Goal: Transaction & Acquisition: Subscribe to service/newsletter

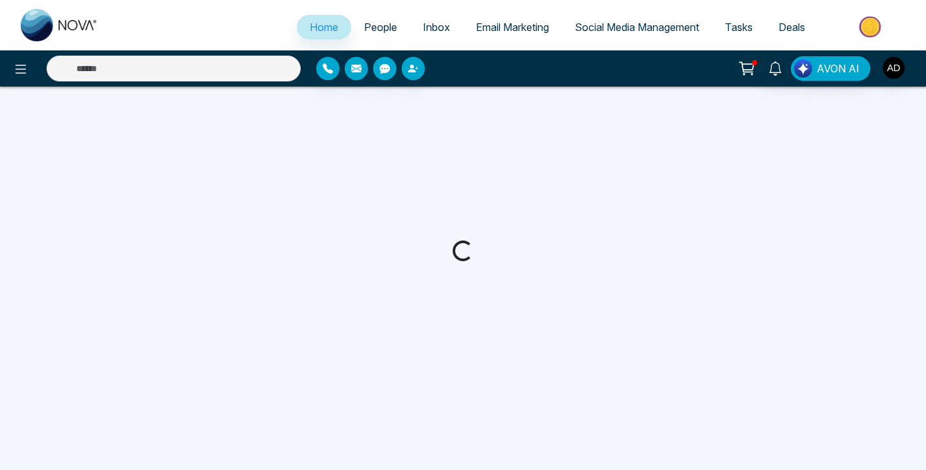
select select "*"
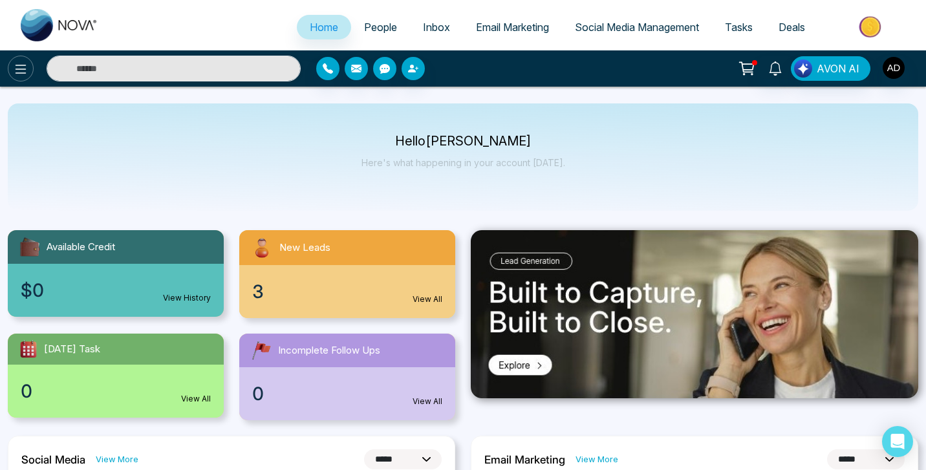
click at [21, 67] on icon at bounding box center [21, 69] width 16 height 16
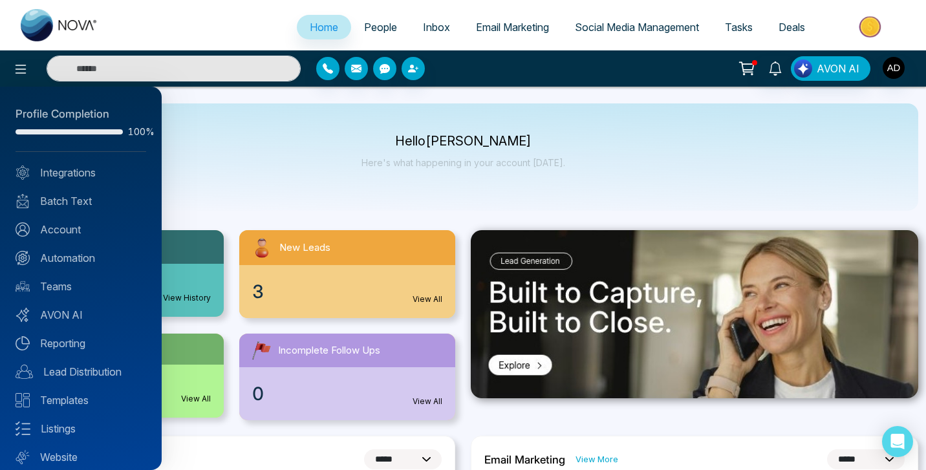
click at [518, 25] on div at bounding box center [463, 235] width 926 height 470
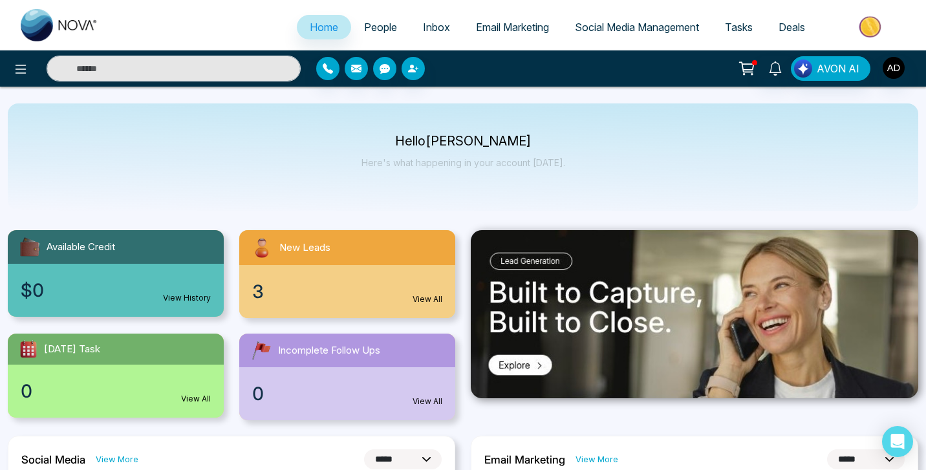
click at [512, 26] on span "Email Marketing" at bounding box center [512, 27] width 73 height 13
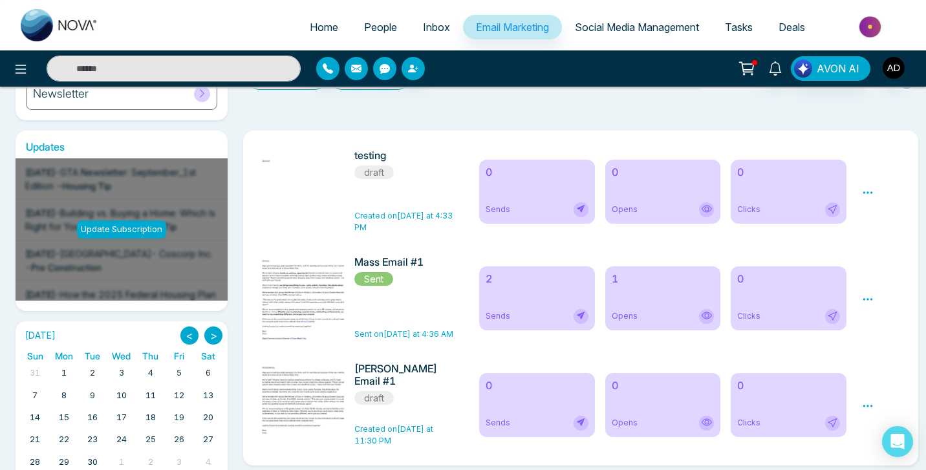
scroll to position [179, 0]
click at [869, 298] on icon at bounding box center [868, 300] width 12 height 12
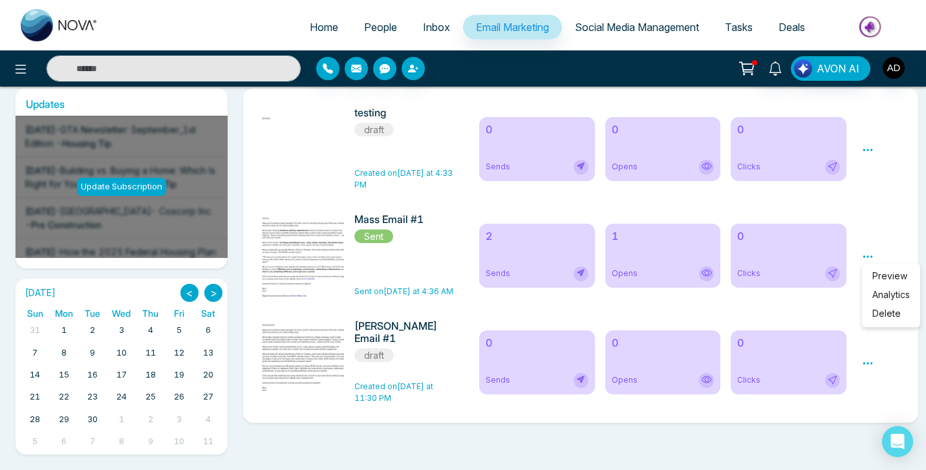
scroll to position [222, 0]
click at [414, 255] on div "Mass Email #1 Sent Sent on [DATE] at 4:36 AM" at bounding box center [404, 255] width 101 height 84
click at [291, 247] on img at bounding box center [305, 317] width 181 height 209
click at [381, 237] on span "Sent" at bounding box center [373, 236] width 39 height 14
click at [875, 257] on div "Preview Analytics Delete" at bounding box center [881, 255] width 55 height 84
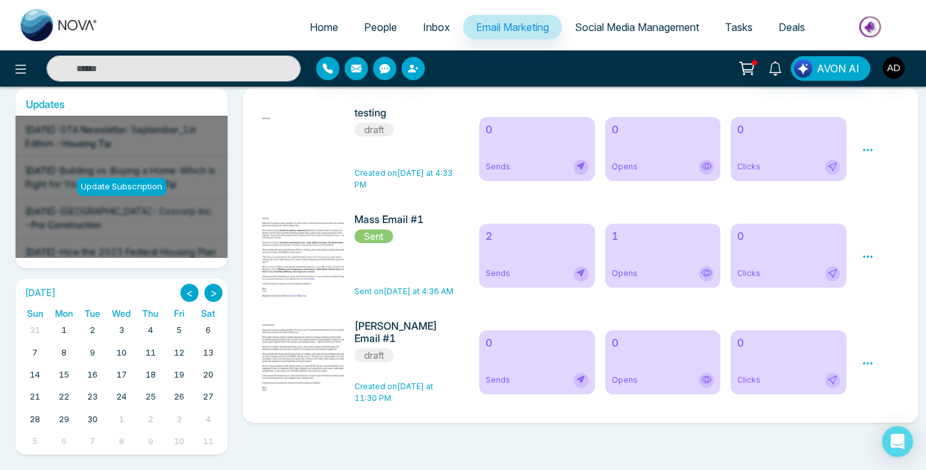
click at [869, 256] on icon at bounding box center [868, 257] width 12 height 12
click at [888, 275] on span "Preview" at bounding box center [889, 275] width 35 height 11
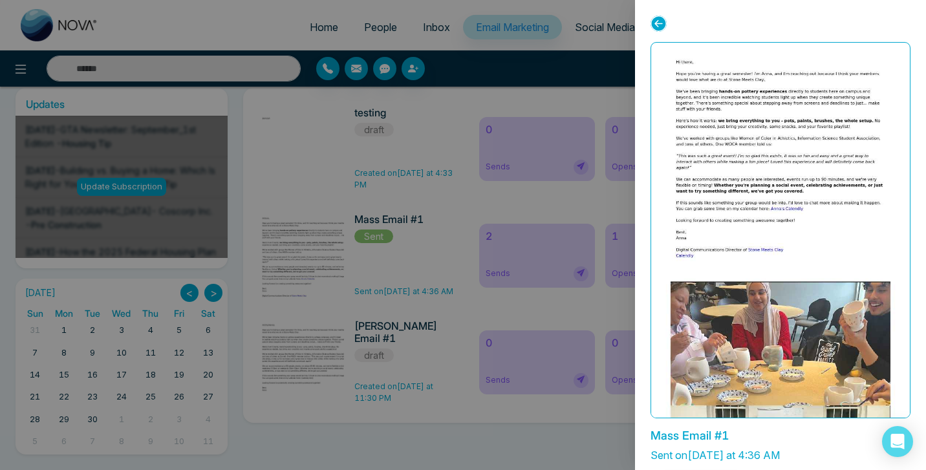
click at [316, 264] on div at bounding box center [463, 235] width 926 height 470
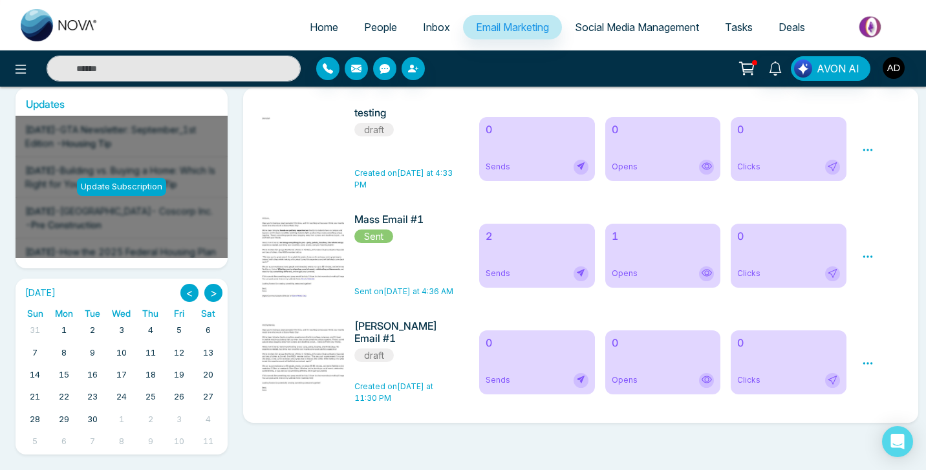
click at [379, 239] on span "Sent" at bounding box center [373, 236] width 39 height 14
click at [865, 253] on icon at bounding box center [868, 257] width 12 height 12
click at [867, 366] on icon at bounding box center [868, 363] width 12 height 12
click at [21, 72] on icon at bounding box center [21, 69] width 11 height 9
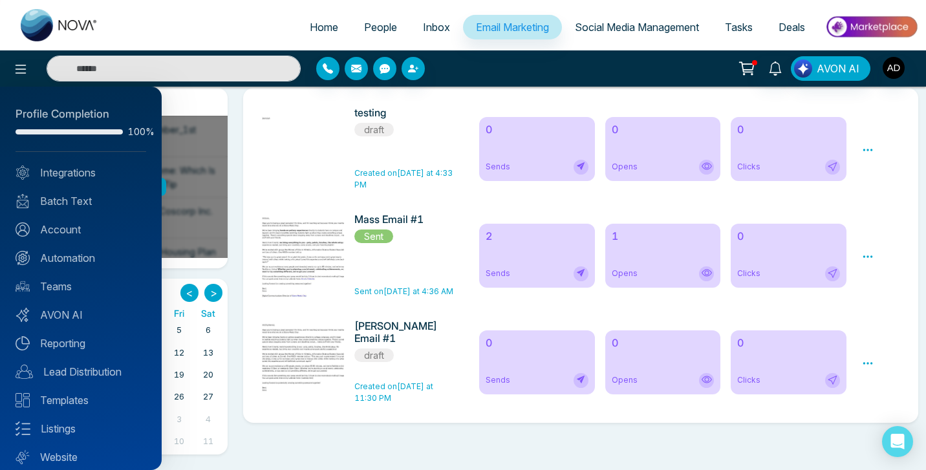
click at [262, 97] on div at bounding box center [463, 235] width 926 height 470
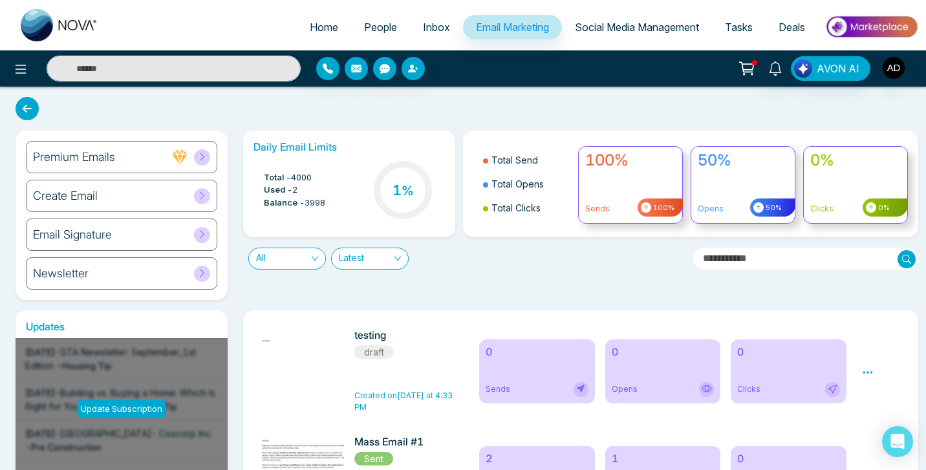
scroll to position [0, 0]
click at [108, 195] on div "Create Email" at bounding box center [121, 196] width 191 height 32
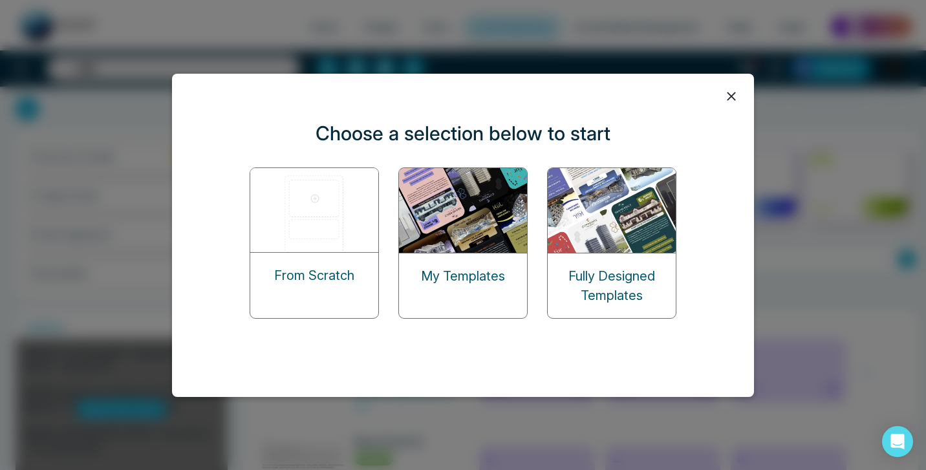
click at [308, 209] on img at bounding box center [314, 210] width 129 height 84
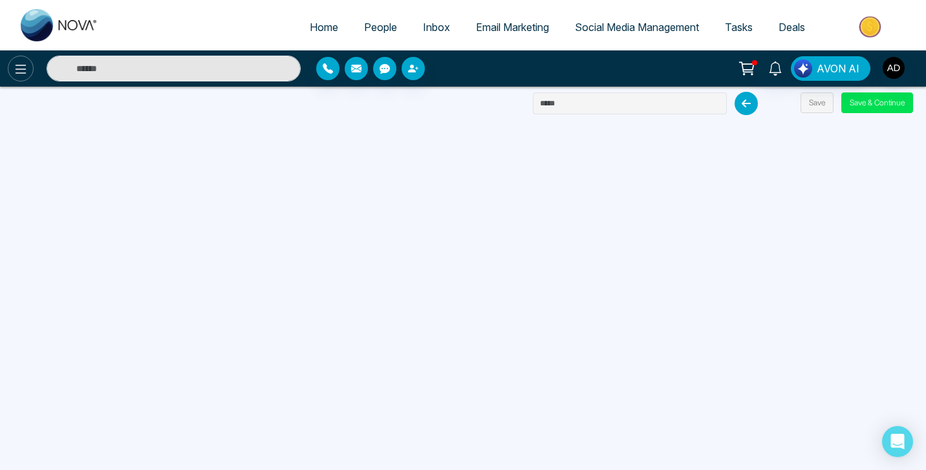
click at [14, 65] on icon at bounding box center [21, 69] width 16 height 16
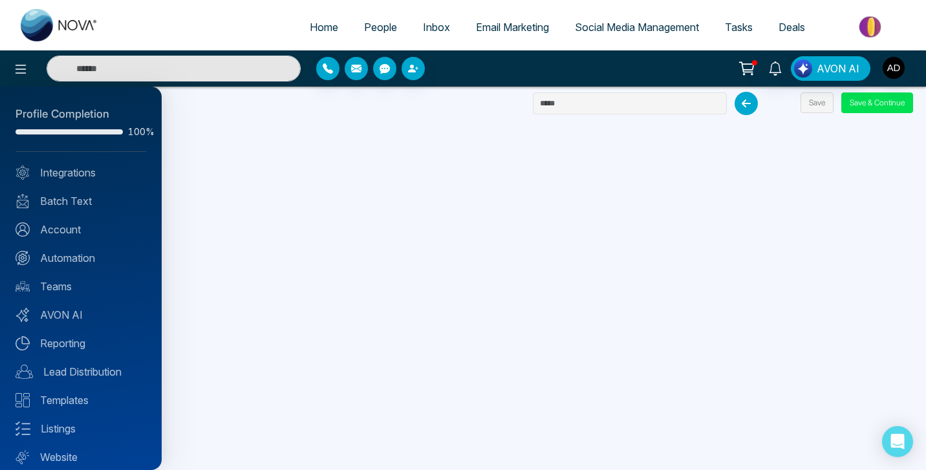
click at [519, 30] on div at bounding box center [463, 235] width 926 height 470
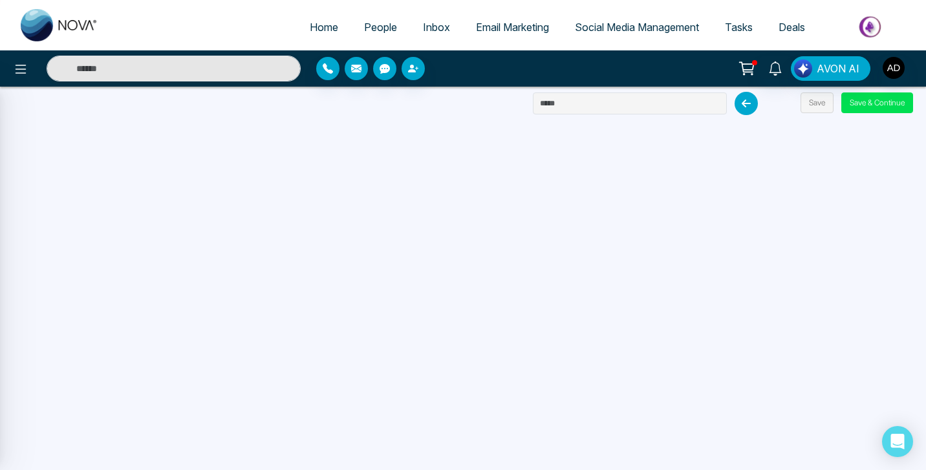
click at [505, 28] on span "Email Marketing" at bounding box center [512, 27] width 73 height 13
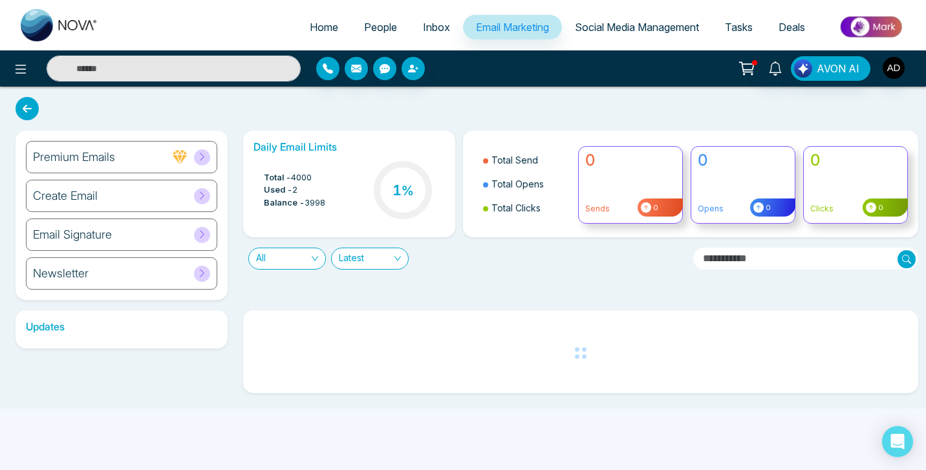
click at [116, 241] on div "Email Signature" at bounding box center [121, 234] width 191 height 32
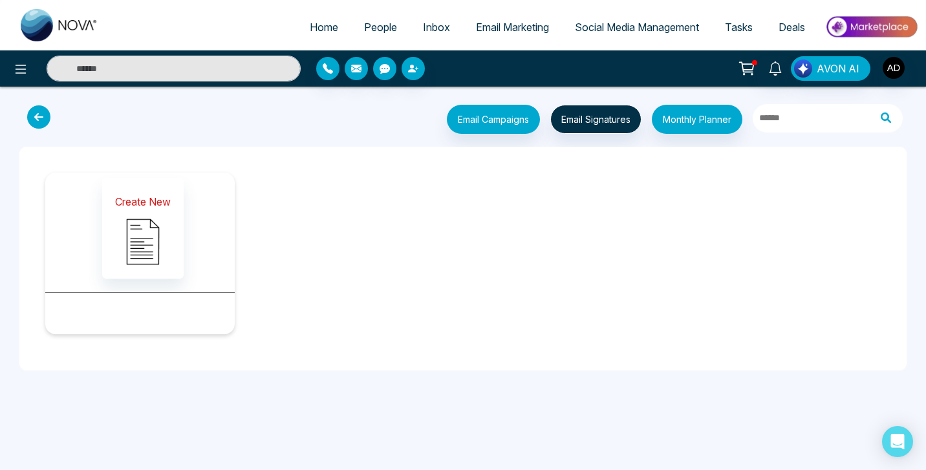
click at [158, 223] on img at bounding box center [143, 241] width 65 height 65
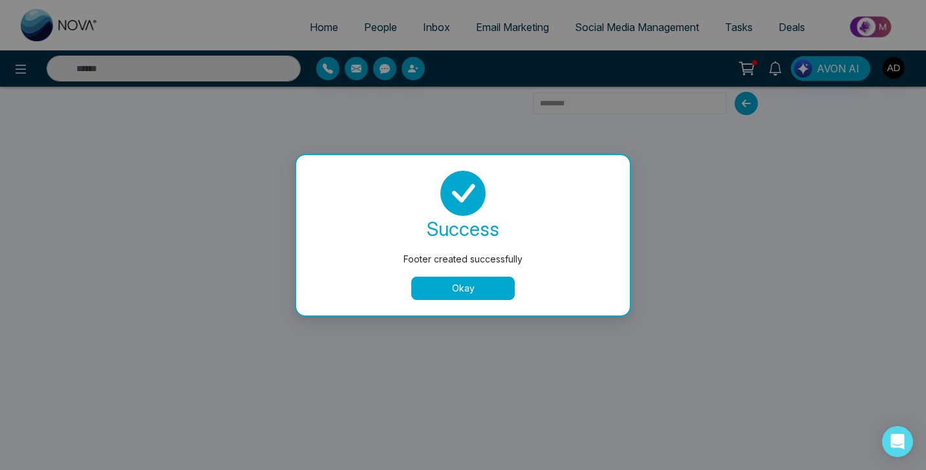
click at [452, 296] on button "Okay" at bounding box center [462, 288] width 103 height 23
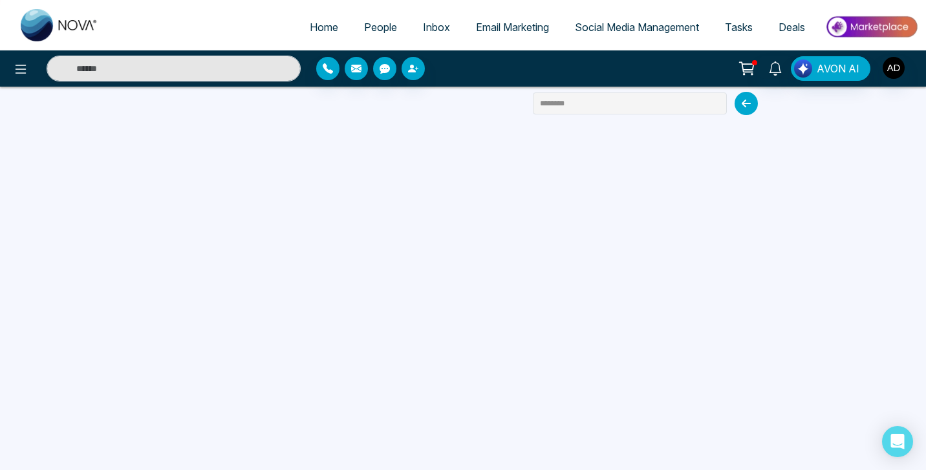
click at [492, 24] on span "Email Marketing" at bounding box center [512, 27] width 73 height 13
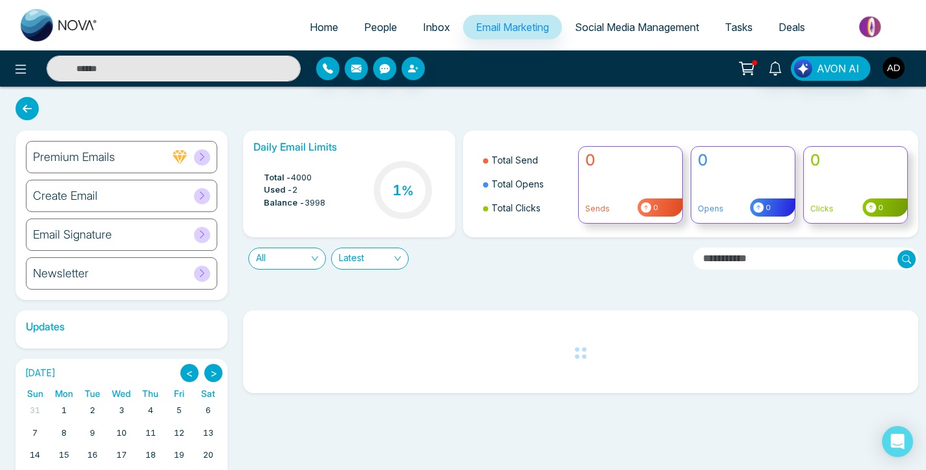
click at [89, 240] on h6 "Email Signature" at bounding box center [72, 235] width 79 height 14
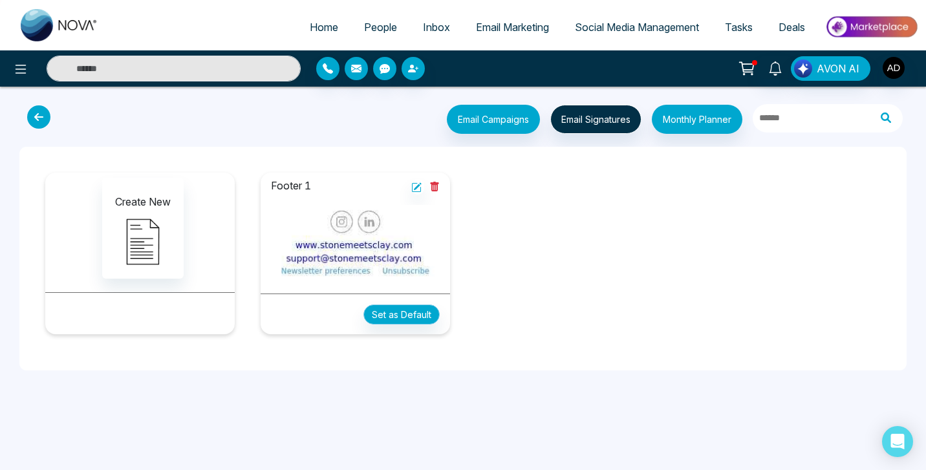
click at [408, 308] on button "Set as Default" at bounding box center [401, 314] width 76 height 20
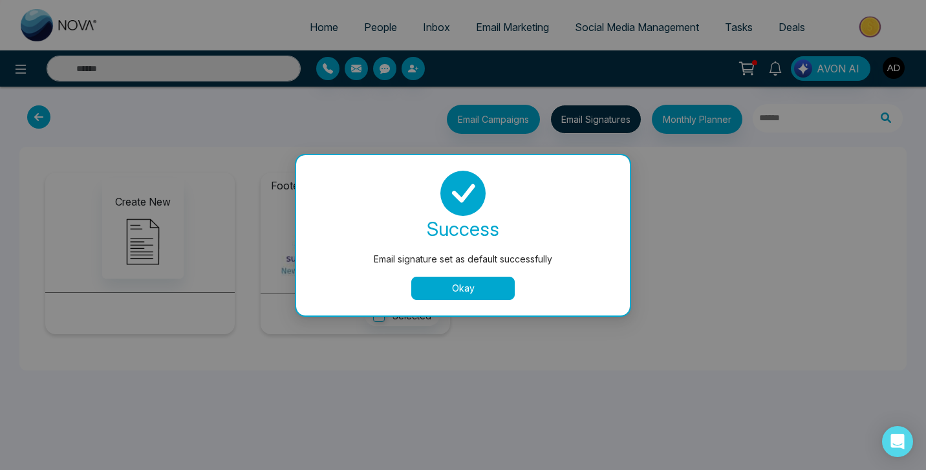
click at [462, 279] on button "Okay" at bounding box center [462, 288] width 103 height 23
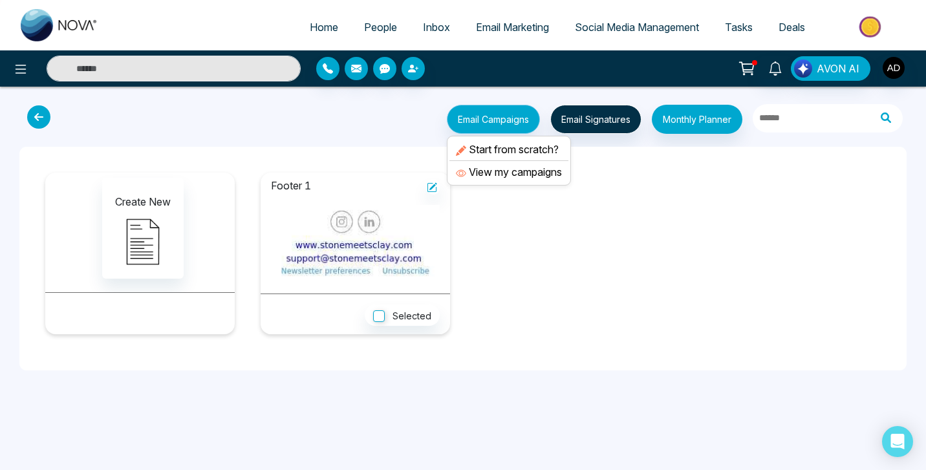
click at [483, 122] on button "Email Campaigns" at bounding box center [493, 119] width 93 height 29
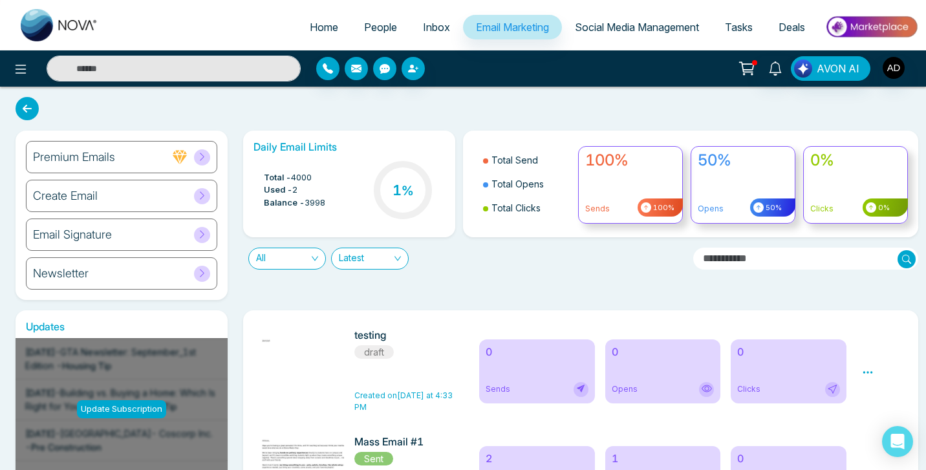
click at [387, 140] on div "Daily Email Limits Total - 4000 Used - 2 Balance - 3998 1 %" at bounding box center [349, 184] width 212 height 107
click at [130, 195] on div "Create Email" at bounding box center [121, 196] width 191 height 32
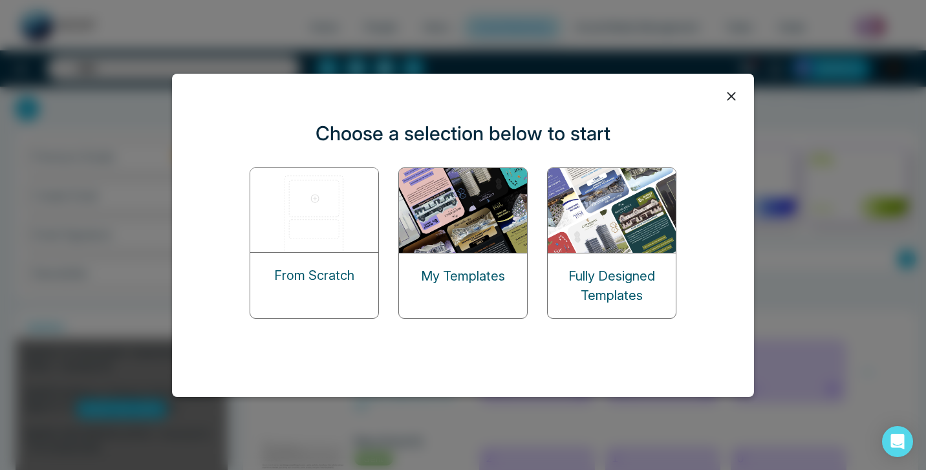
click at [313, 216] on img at bounding box center [314, 210] width 129 height 84
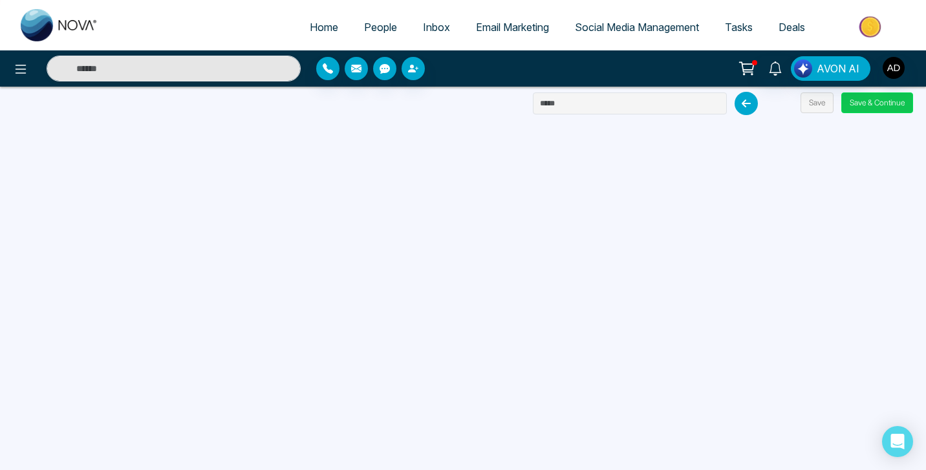
click at [873, 100] on button "Save & Continue" at bounding box center [877, 102] width 72 height 21
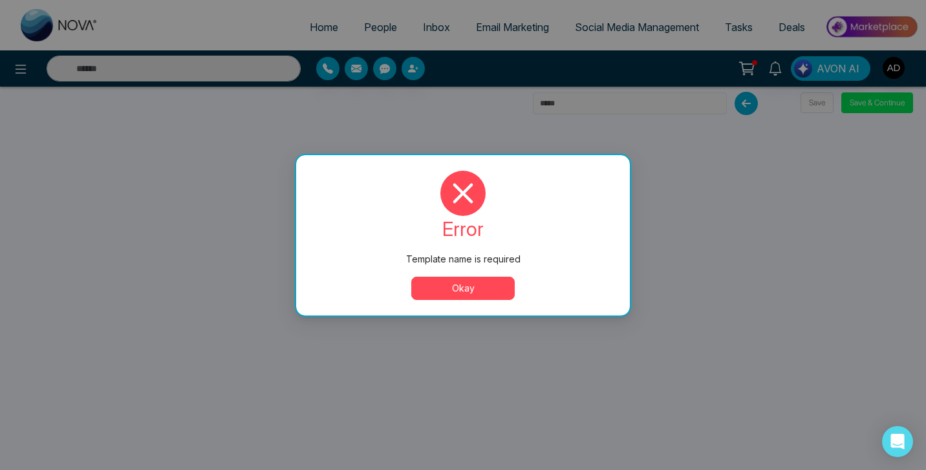
click at [469, 289] on button "Okay" at bounding box center [462, 288] width 103 height 23
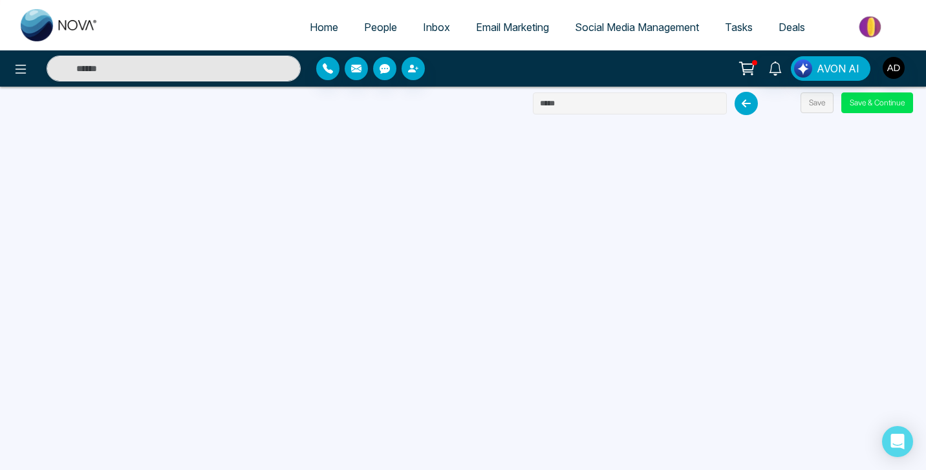
click at [577, 109] on input "text" at bounding box center [630, 103] width 194 height 22
type input "**********"
click at [873, 98] on button "Save & Continue" at bounding box center [877, 102] width 72 height 21
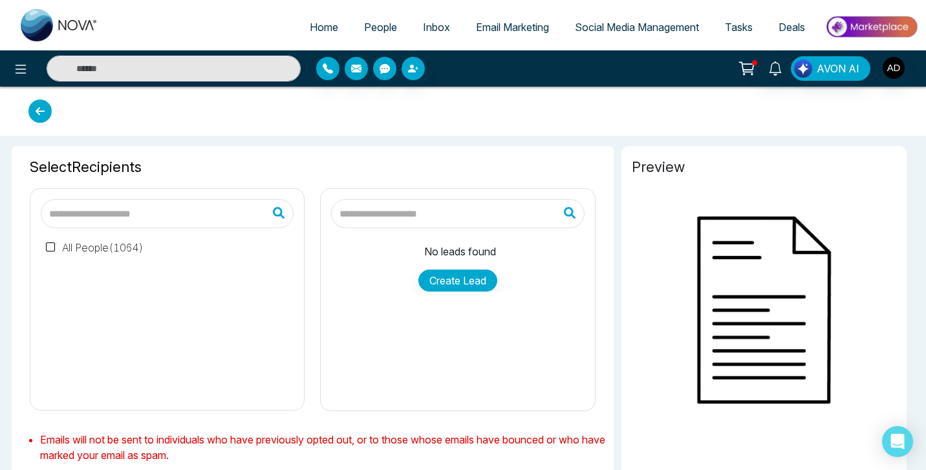
type input "**********"
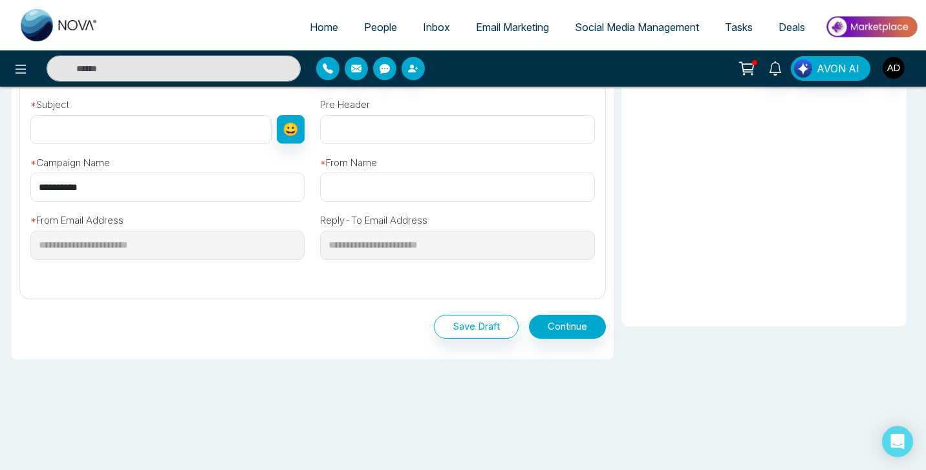
scroll to position [395, 0]
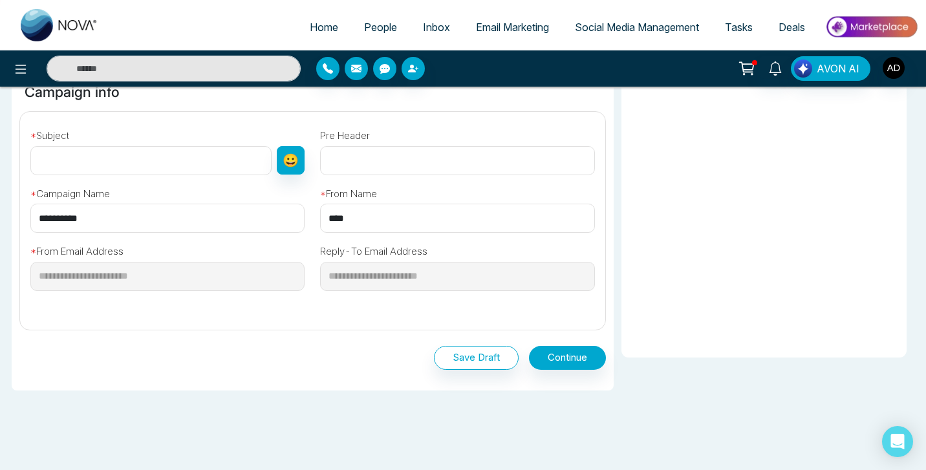
type input "****"
click at [356, 305] on div "**********" at bounding box center [457, 271] width 290 height 76
click at [180, 157] on input "text" at bounding box center [150, 160] width 241 height 29
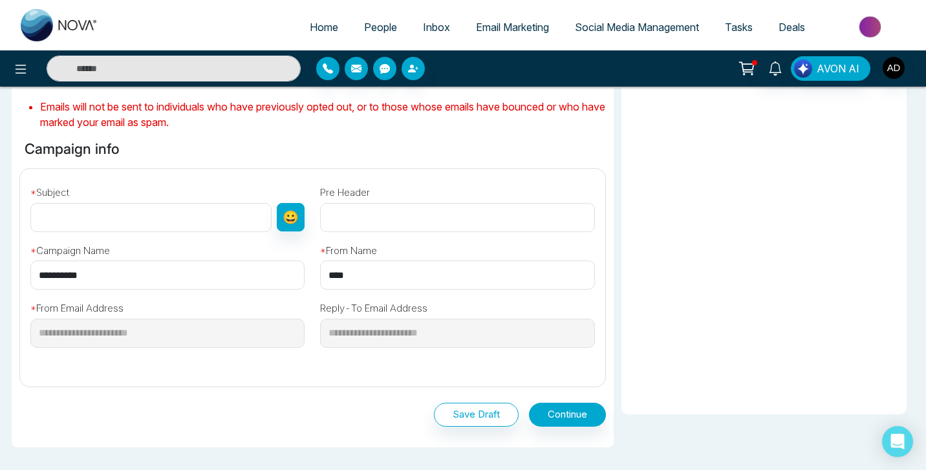
scroll to position [339, 0]
type input "**********"
click at [160, 166] on div "**********" at bounding box center [312, 267] width 586 height 359
click at [573, 419] on button "Continue" at bounding box center [567, 414] width 77 height 24
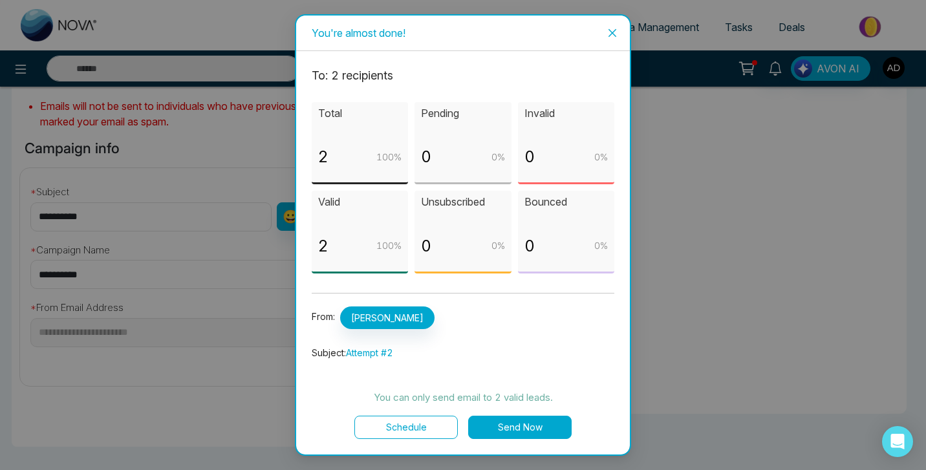
click at [530, 425] on button "Send Now" at bounding box center [519, 427] width 103 height 23
